Goal: Transaction & Acquisition: Purchase product/service

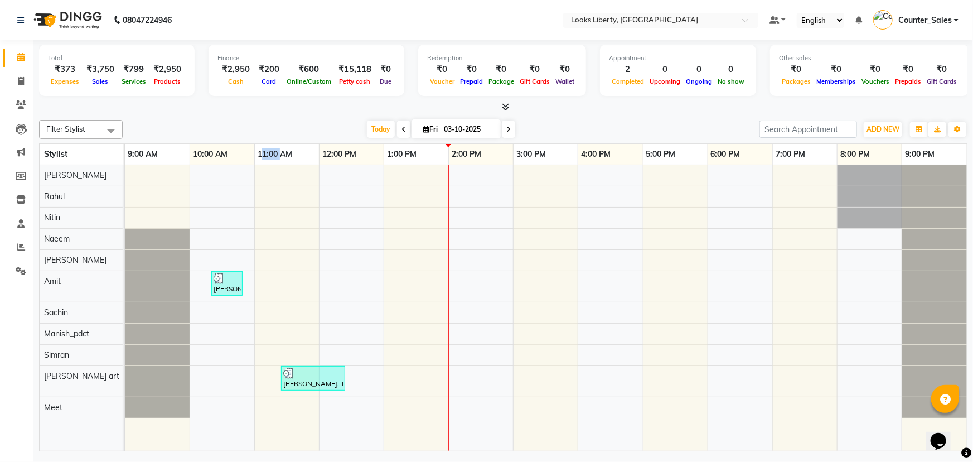
drag, startPoint x: 261, startPoint y: 151, endPoint x: 279, endPoint y: 151, distance: 17.3
click at [279, 151] on link "11:00 AM" at bounding box center [275, 154] width 40 height 16
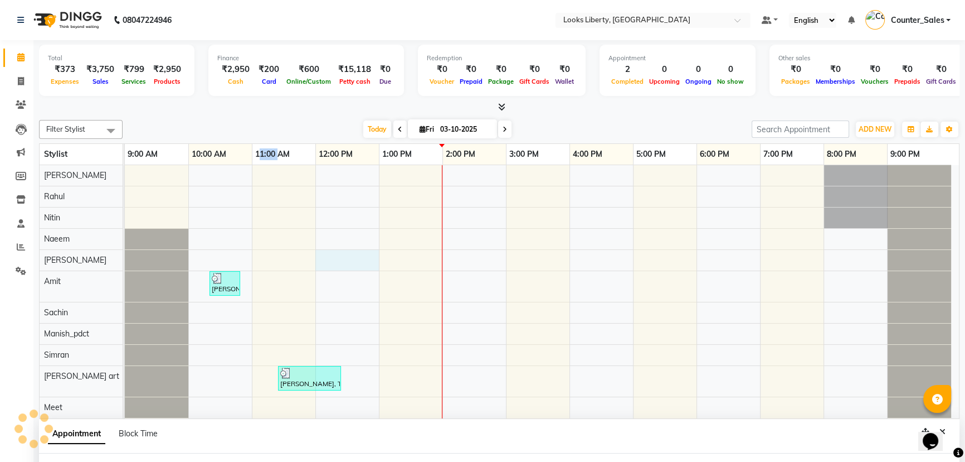
scroll to position [17, 0]
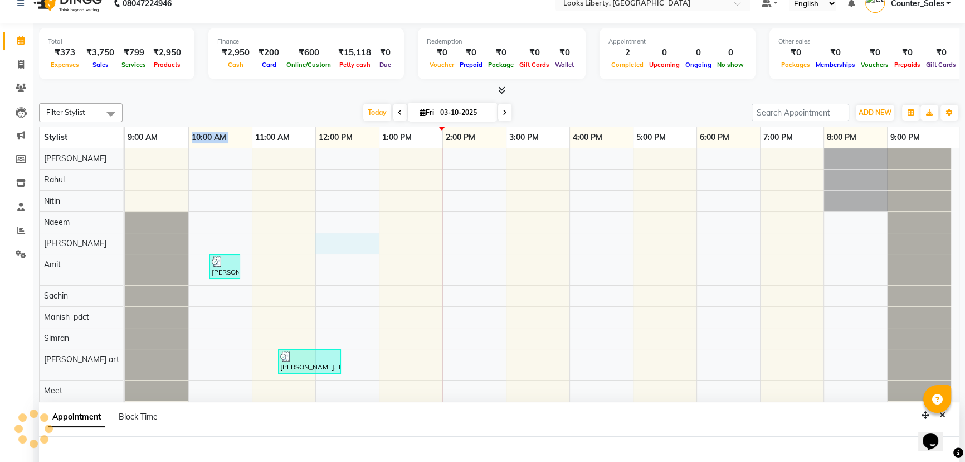
drag, startPoint x: 190, startPoint y: 135, endPoint x: 256, endPoint y: 133, distance: 66.9
click at [256, 133] on tr "9:00 AM 10:00 AM 11:00 AM 12:00 PM 1:00 PM 2:00 PM 3:00 PM 4:00 PM 5:00 PM 6:00…" at bounding box center [538, 137] width 827 height 21
select select "39931"
select select "720"
select select "tentative"
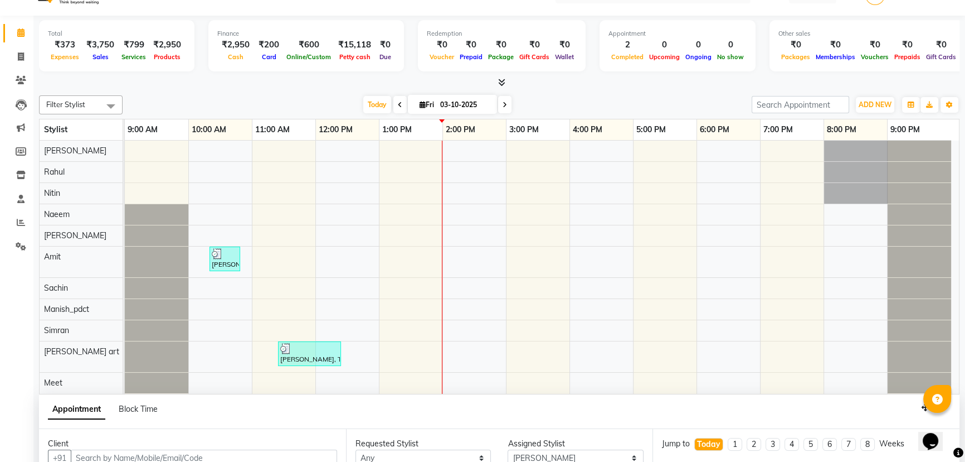
click at [614, 229] on div "[PERSON_NAME], TK01, 10:20 AM-10:50 AM, Stylist Cut(M) (₹700) [PERSON_NAME], TK…" at bounding box center [542, 266] width 834 height 253
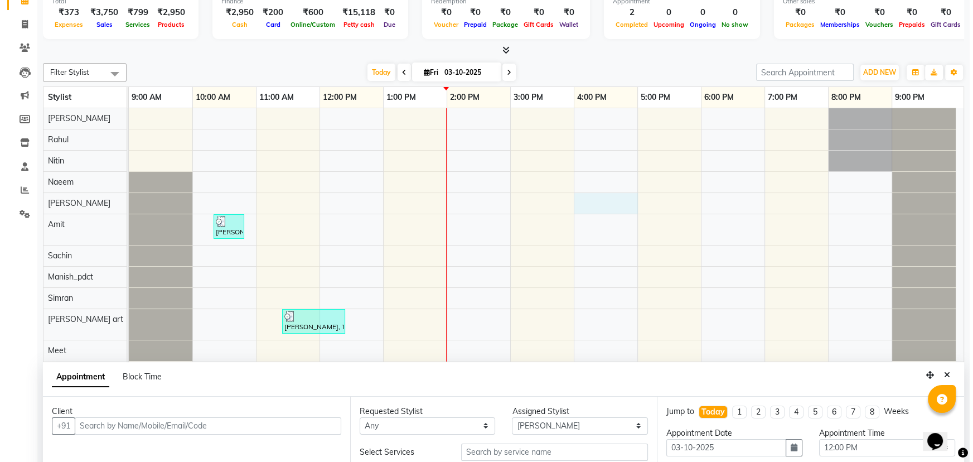
scroll to position [0, 0]
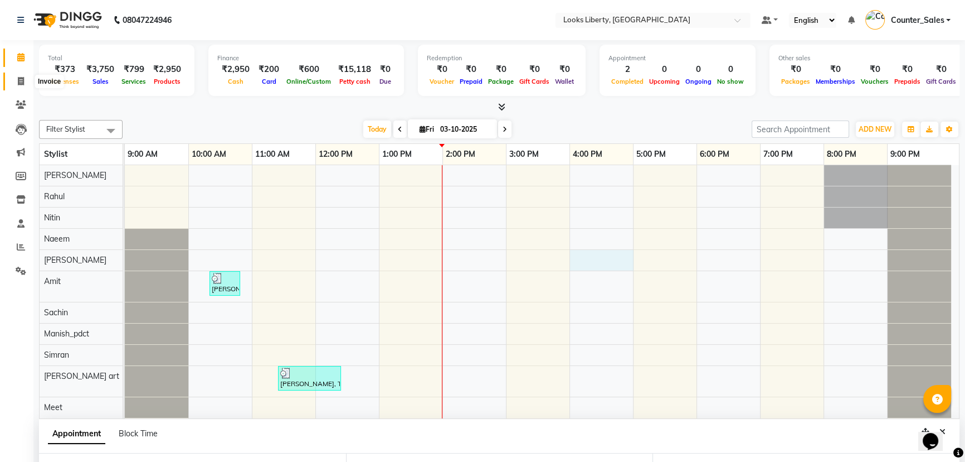
click at [16, 79] on span at bounding box center [21, 81] width 20 height 13
select select "service"
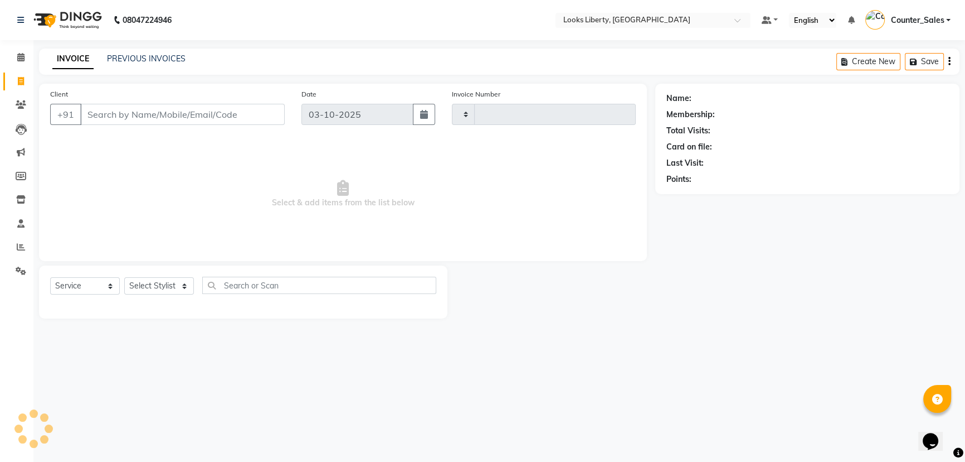
type input "2889"
select select "4321"
click at [78, 286] on select "Select Service Product Membership Package Voucher Prepaid Gift Card" at bounding box center [85, 285] width 70 height 17
select select "P"
click at [50, 277] on select "Select Service Product Membership Package Voucher Prepaid Gift Card" at bounding box center [85, 285] width 70 height 17
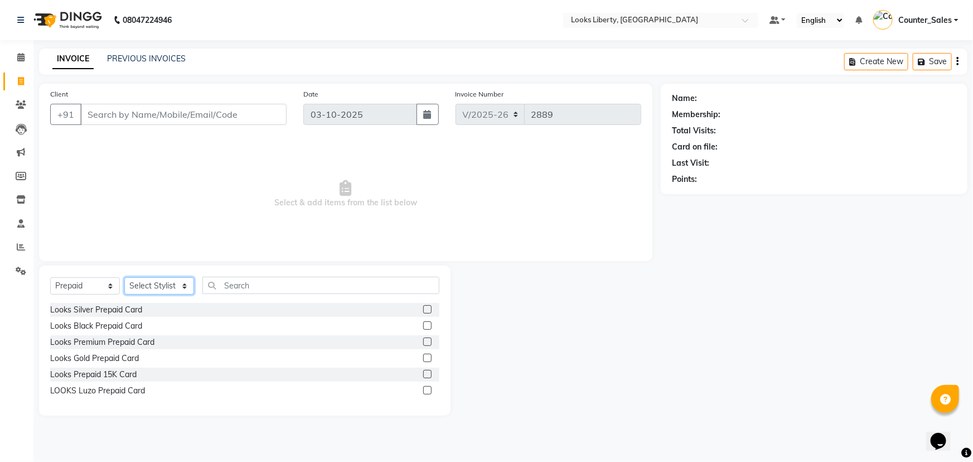
click at [156, 286] on select "Select Stylist [PERSON_NAME] art Counter_Sales Manish_pdct Meet [PERSON_NAME] […" at bounding box center [159, 285] width 70 height 17
select select "57639"
click at [124, 277] on select "Select Stylist [PERSON_NAME] art Counter_Sales Manish_pdct Meet [PERSON_NAME] […" at bounding box center [159, 285] width 70 height 17
click at [76, 307] on div "Looks Silver Prepaid Card" at bounding box center [96, 310] width 92 height 12
checkbox input "false"
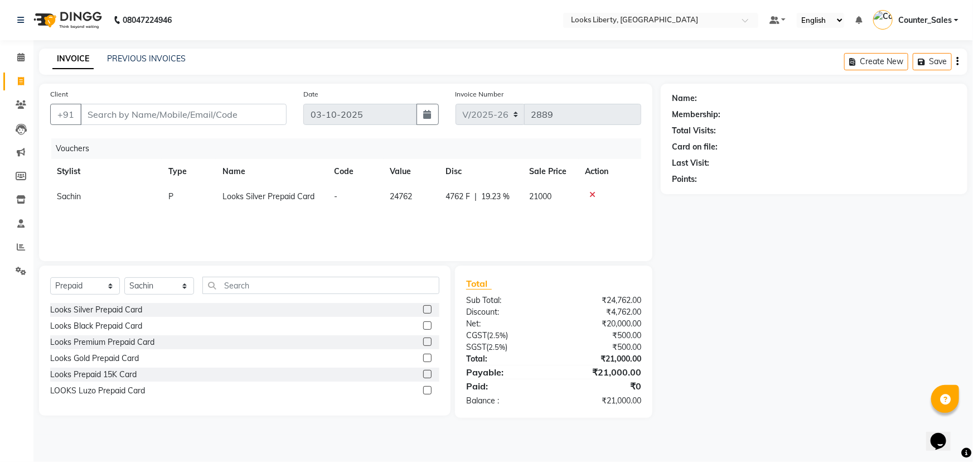
click at [591, 195] on icon at bounding box center [593, 195] width 6 height 8
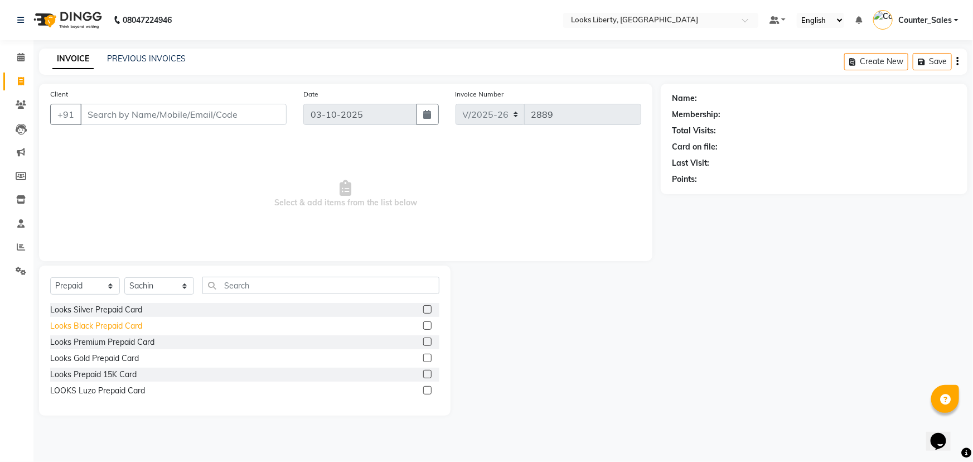
click at [92, 323] on div "Looks Black Prepaid Card" at bounding box center [96, 326] width 92 height 12
checkbox input "false"
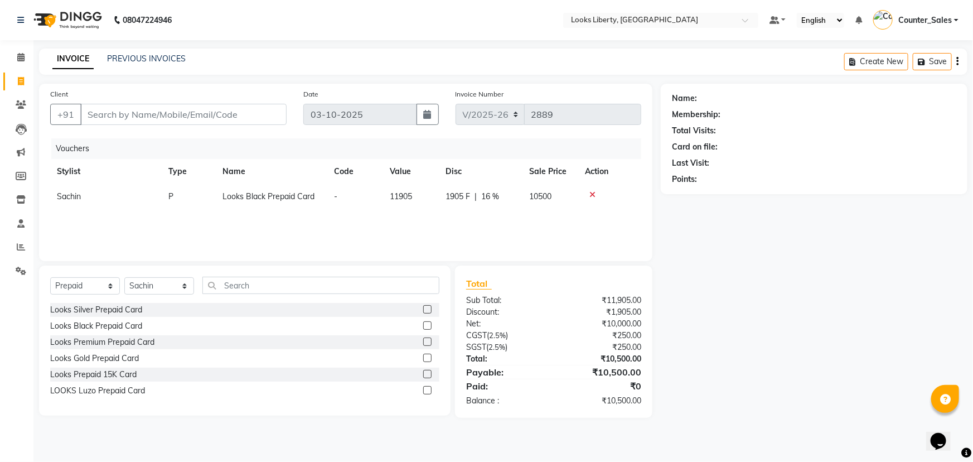
click at [590, 194] on icon at bounding box center [593, 195] width 6 height 8
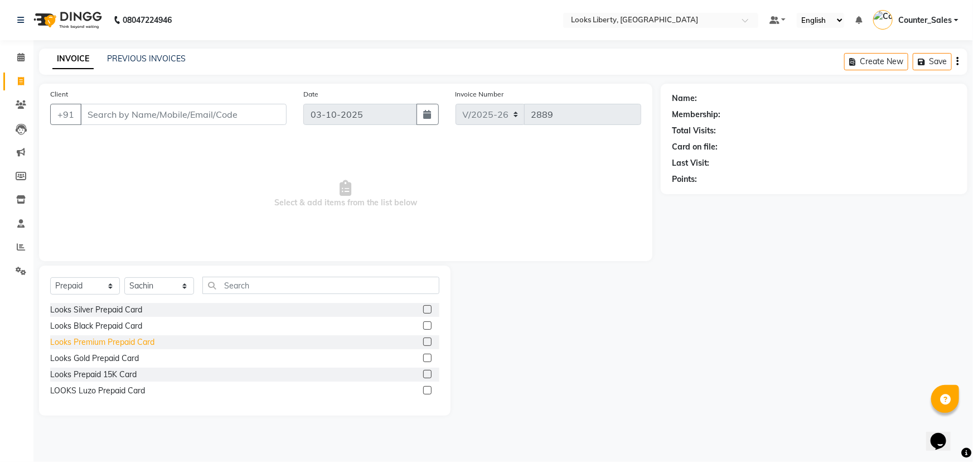
click at [122, 339] on div "Looks Premium Prepaid Card" at bounding box center [102, 342] width 104 height 12
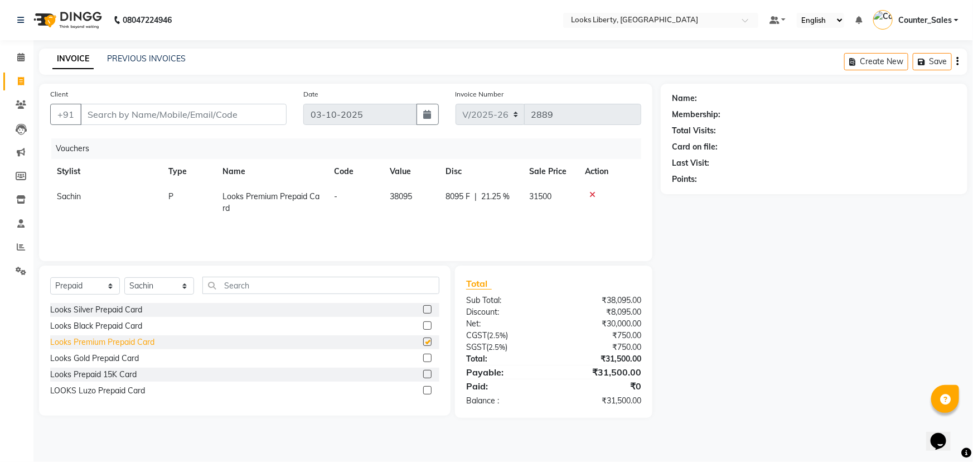
checkbox input "false"
click at [590, 195] on icon at bounding box center [593, 195] width 6 height 8
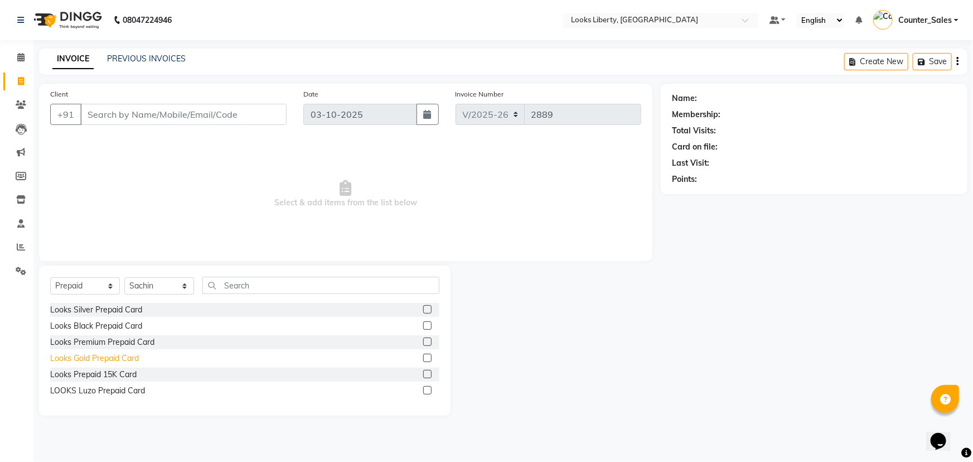
drag, startPoint x: 124, startPoint y: 351, endPoint x: 122, endPoint y: 357, distance: 5.8
click at [122, 354] on div "Looks Gold Prepaid Card" at bounding box center [244, 358] width 389 height 14
click at [122, 357] on div "Looks Gold Prepaid Card" at bounding box center [94, 358] width 89 height 12
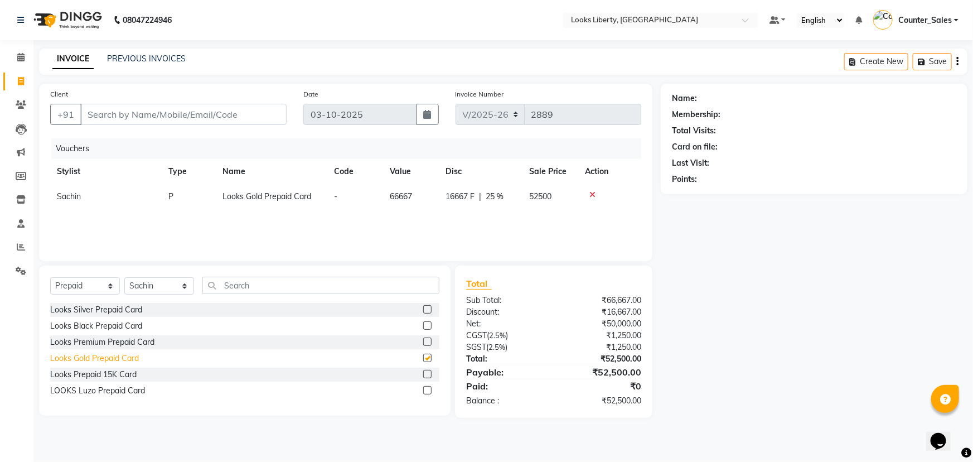
checkbox input "false"
click at [591, 195] on icon at bounding box center [593, 195] width 6 height 8
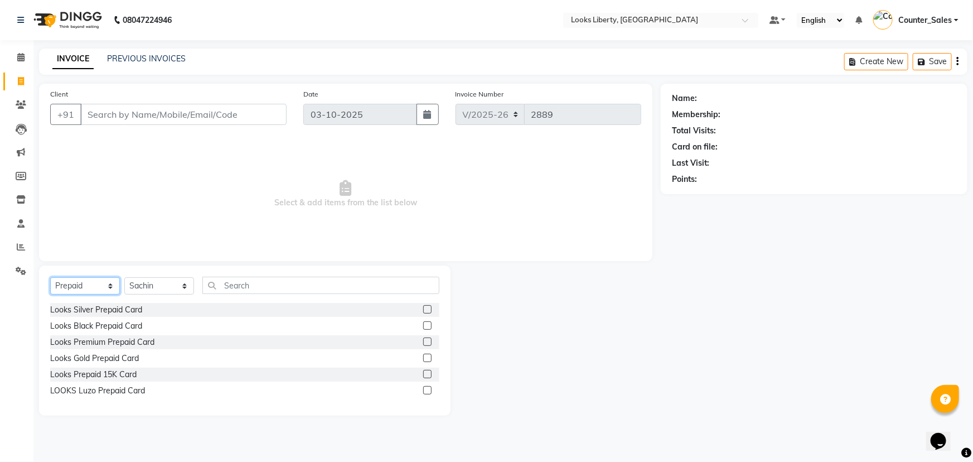
drag, startPoint x: 76, startPoint y: 288, endPoint x: 74, endPoint y: 299, distance: 10.7
click at [74, 299] on div "Select Service Product Membership Package Voucher Prepaid Gift Card Select Styl…" at bounding box center [244, 289] width 389 height 26
select select "select"
click at [50, 277] on select "Select Service Product Membership Package Voucher Prepaid Gift Card" at bounding box center [85, 285] width 70 height 17
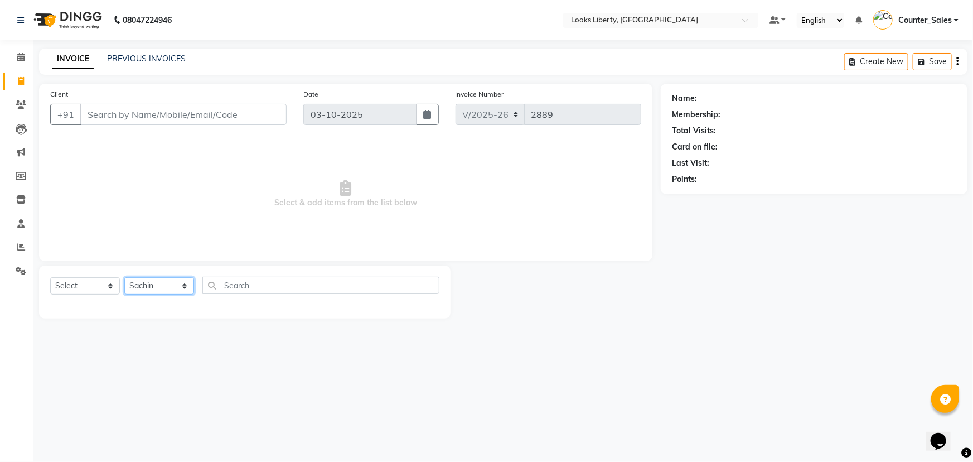
click at [145, 279] on select "Select Stylist [PERSON_NAME] art Counter_Sales Manish_pdct Meet [PERSON_NAME] […" at bounding box center [159, 285] width 70 height 17
select select
click at [124, 277] on select "Select Stylist [PERSON_NAME] art Counter_Sales Manish_pdct Meet [PERSON_NAME] […" at bounding box center [159, 285] width 70 height 17
click at [166, 157] on span "Select & add items from the list below" at bounding box center [345, 193] width 591 height 111
drag, startPoint x: 212, startPoint y: 104, endPoint x: 211, endPoint y: 112, distance: 8.4
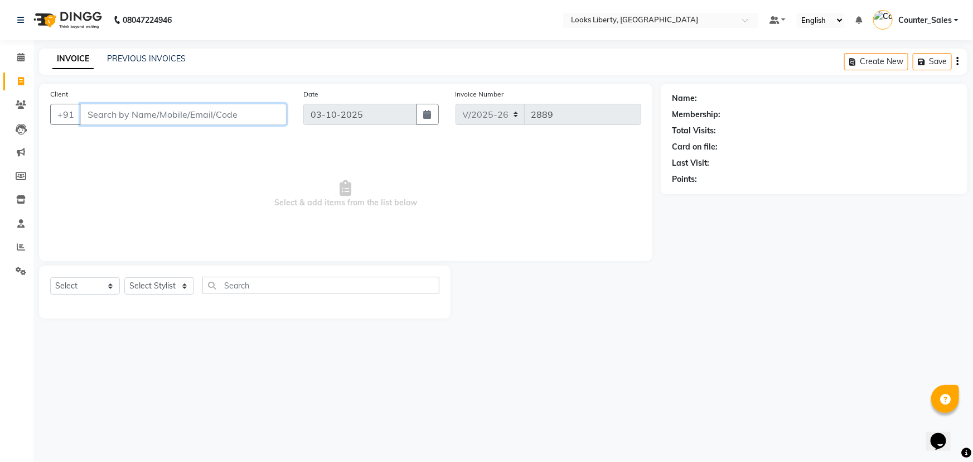
click at [211, 111] on input "Client" at bounding box center [183, 114] width 206 height 21
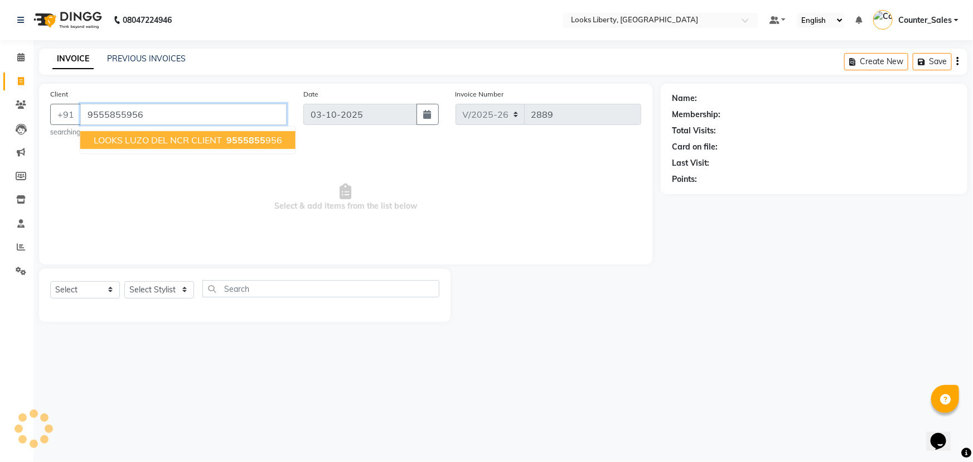
type input "9555855956"
select select "1: Object"
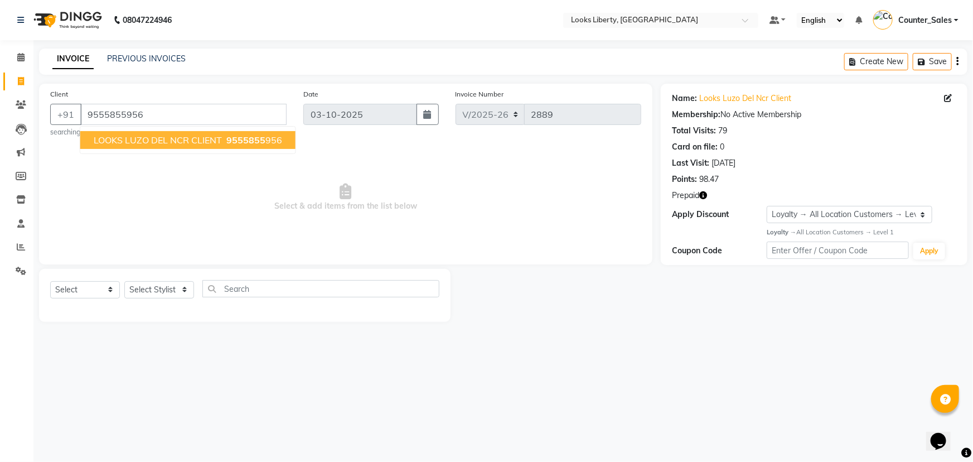
click at [405, 218] on span "Select & add items from the list below" at bounding box center [345, 197] width 591 height 111
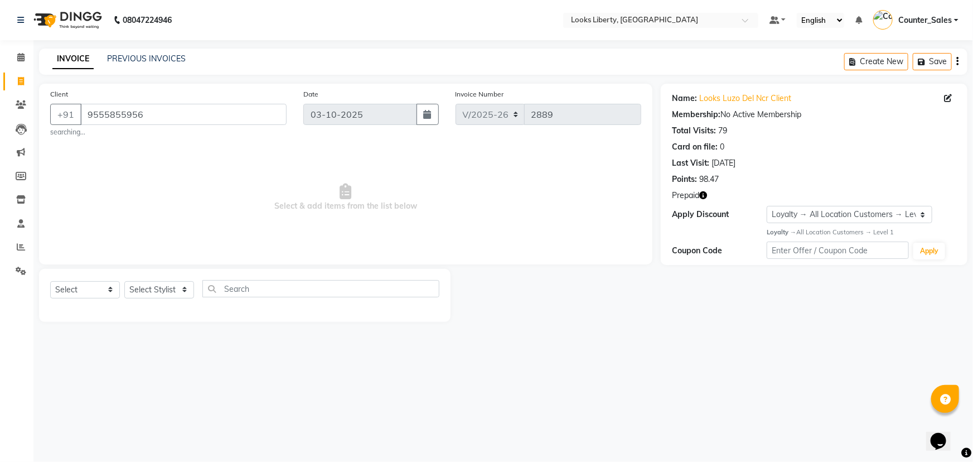
click at [702, 195] on icon "button" at bounding box center [703, 195] width 8 height 8
drag, startPoint x: 473, startPoint y: 212, endPoint x: 127, endPoint y: 151, distance: 351.4
click at [468, 213] on span "Select & add items from the list below" at bounding box center [345, 197] width 591 height 111
click at [702, 195] on icon "button" at bounding box center [703, 195] width 8 height 8
drag, startPoint x: 503, startPoint y: 226, endPoint x: 506, endPoint y: 239, distance: 13.8
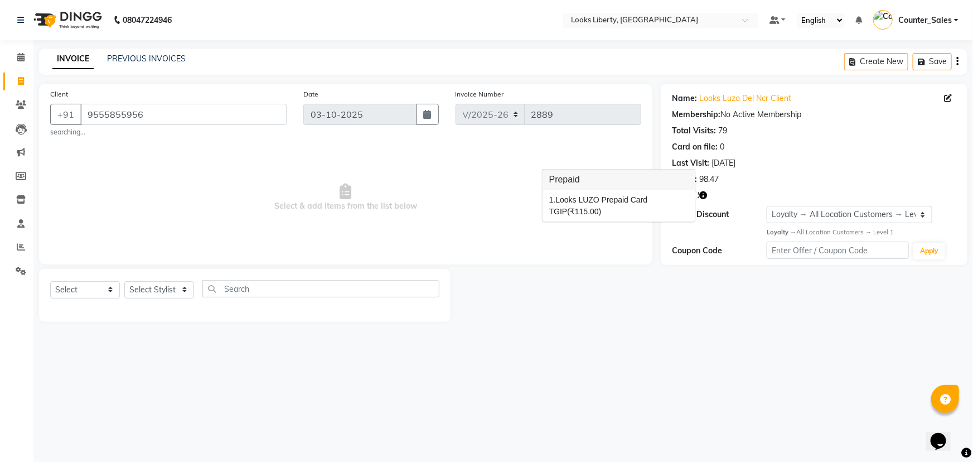
click at [506, 239] on span "Select & add items from the list below" at bounding box center [345, 197] width 591 height 111
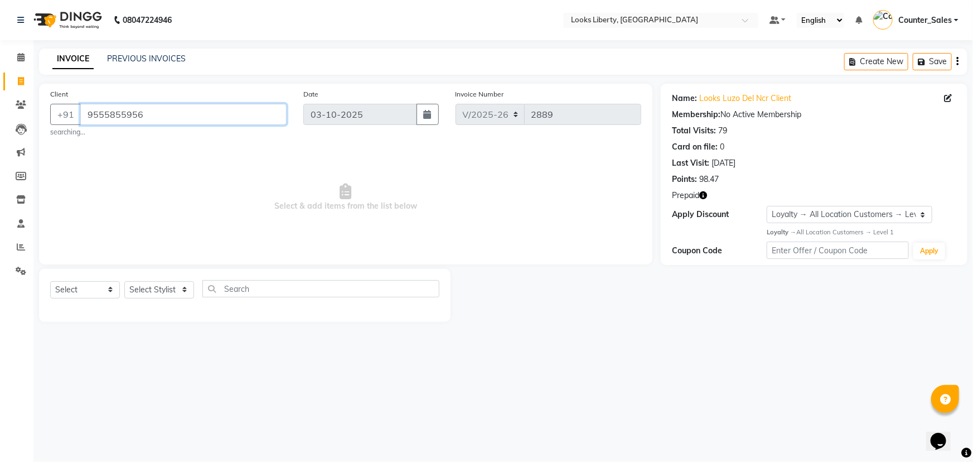
click at [198, 108] on input "9555855956" at bounding box center [183, 114] width 206 height 21
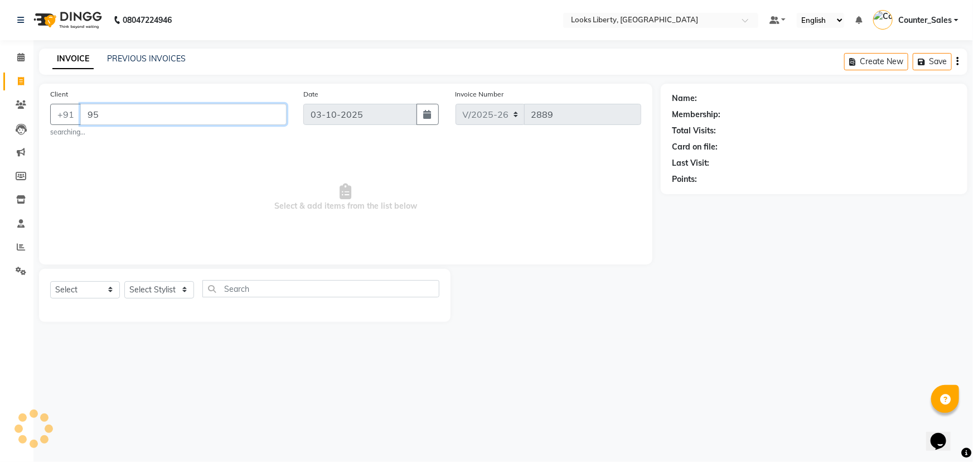
type input "9"
click at [20, 56] on icon at bounding box center [20, 57] width 7 height 8
